Goal: Information Seeking & Learning: Learn about a topic

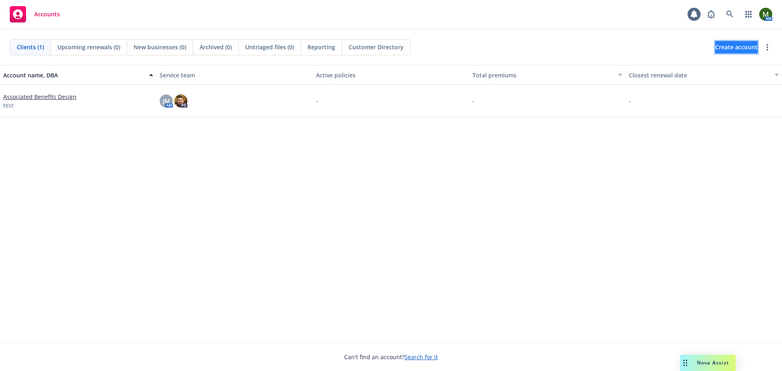
click at [718, 49] on span "Create account" at bounding box center [736, 46] width 42 height 15
click at [725, 20] on link at bounding box center [730, 14] width 16 height 16
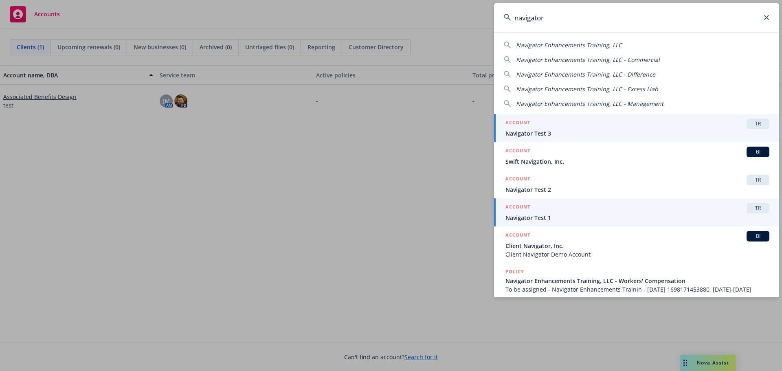
type input "navigator"
click at [564, 206] on div "ACCOUNT TR" at bounding box center [637, 208] width 264 height 11
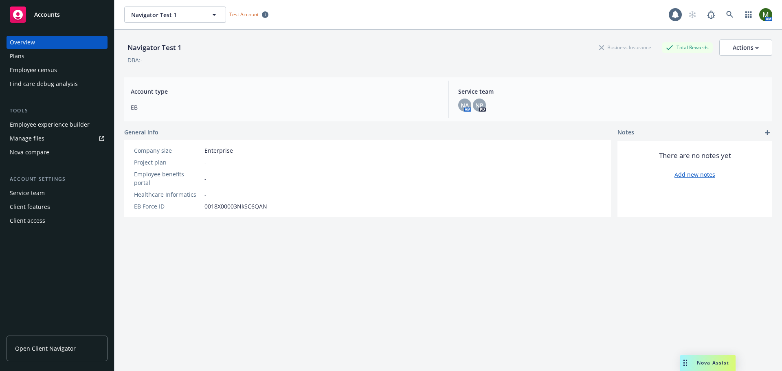
click at [48, 58] on div "Plans" at bounding box center [57, 56] width 94 height 13
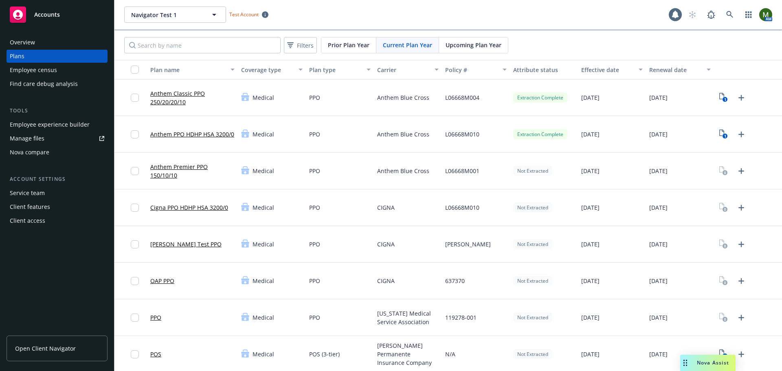
click at [195, 133] on link "Anthem PPO HDHP HSA 3200/0" at bounding box center [192, 134] width 84 height 9
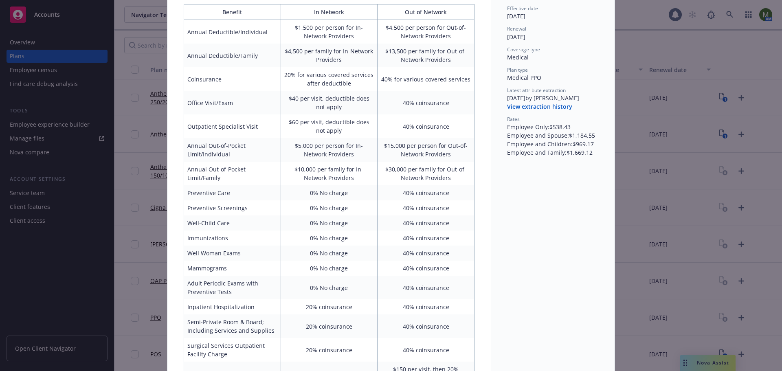
scroll to position [102, 0]
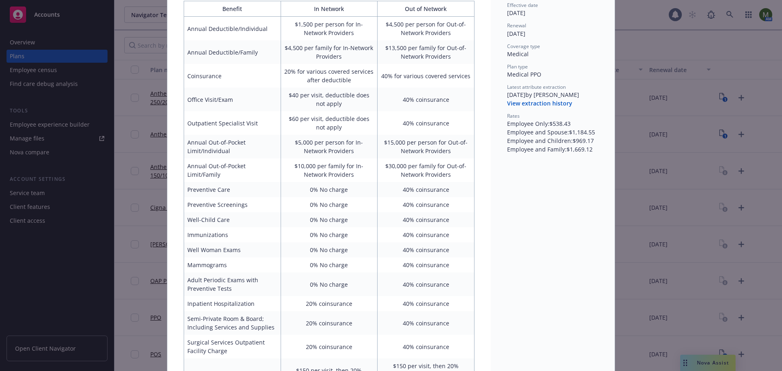
click at [518, 268] on div "Policy # L06668M010 Carrier Anthem Blue Cross Effective date [DATE] Renewal [DA…" at bounding box center [553, 330] width 124 height 778
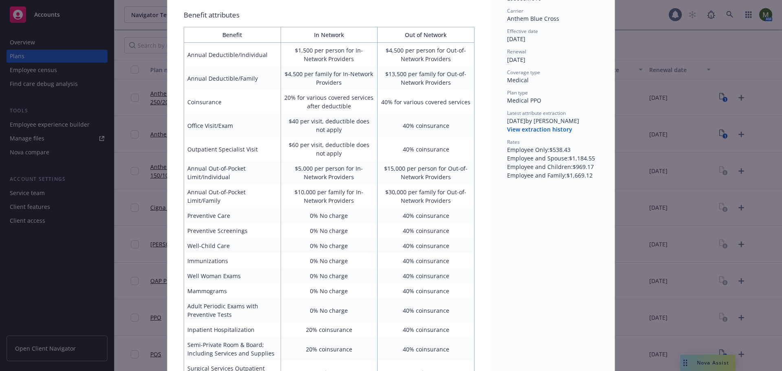
scroll to position [61, 0]
